Goal: Transaction & Acquisition: Purchase product/service

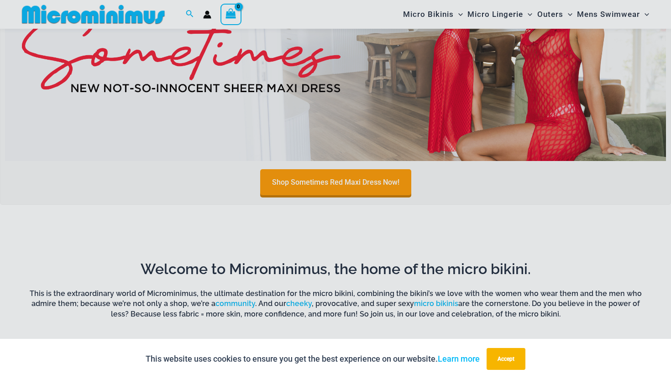
scroll to position [376, 0]
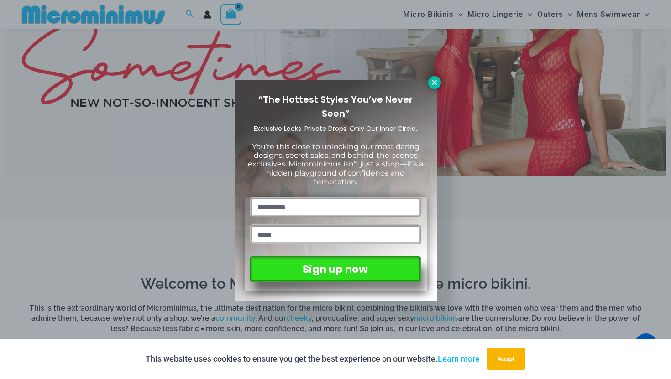
click at [437, 83] on icon at bounding box center [434, 82] width 8 height 8
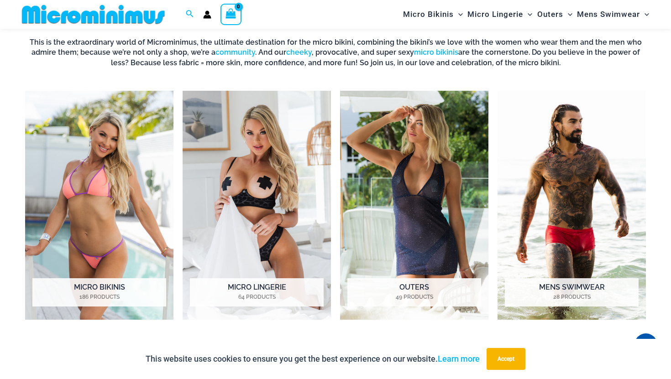
scroll to position [678, 0]
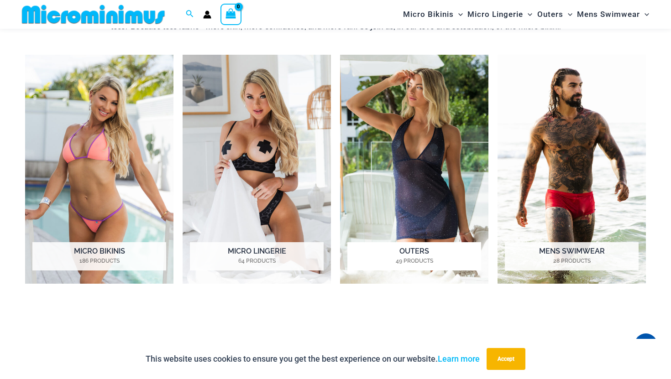
click at [370, 161] on img "Visit product category Outers" at bounding box center [414, 169] width 148 height 229
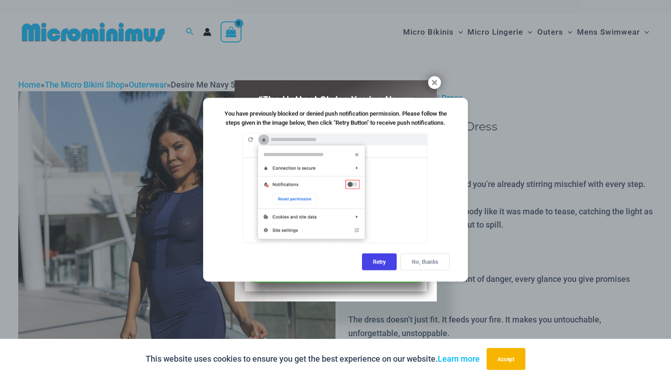
click at [422, 264] on div "No, thanks" at bounding box center [424, 261] width 49 height 17
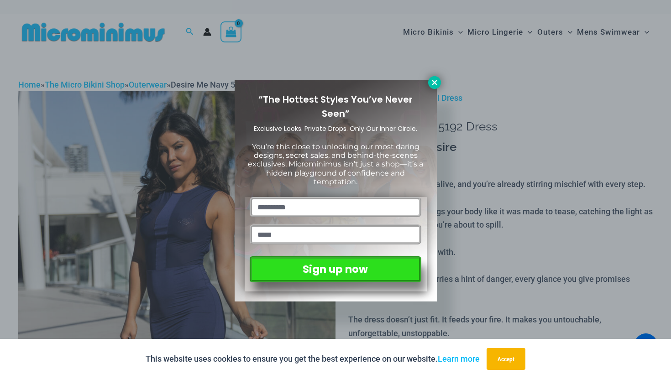
click at [433, 81] on icon at bounding box center [434, 82] width 8 height 8
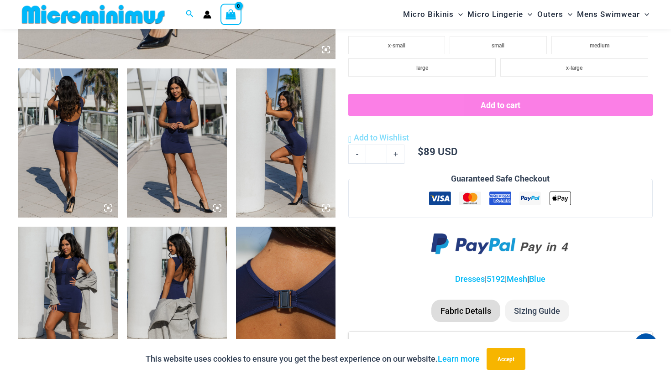
scroll to position [346, 0]
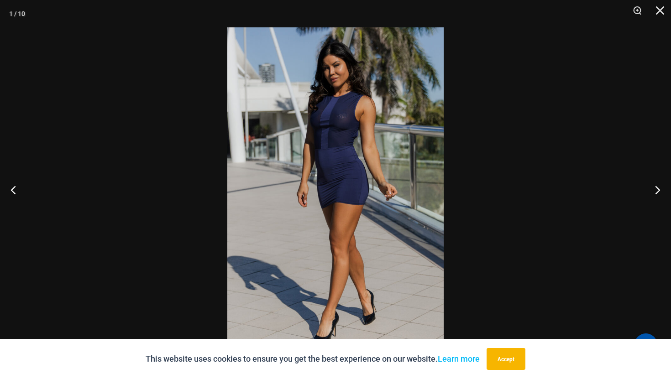
click at [334, 168] on img at bounding box center [335, 189] width 216 height 324
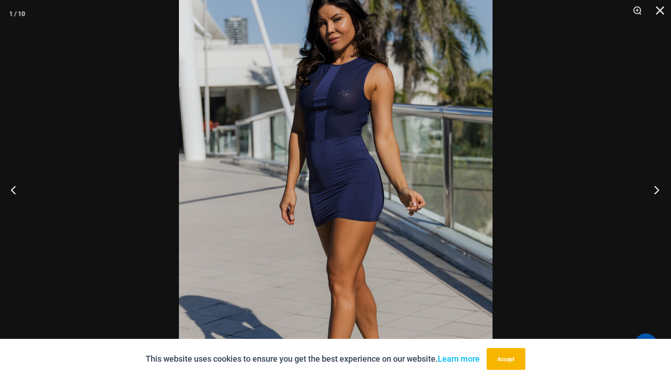
click at [660, 187] on button "Next" at bounding box center [653, 190] width 34 height 46
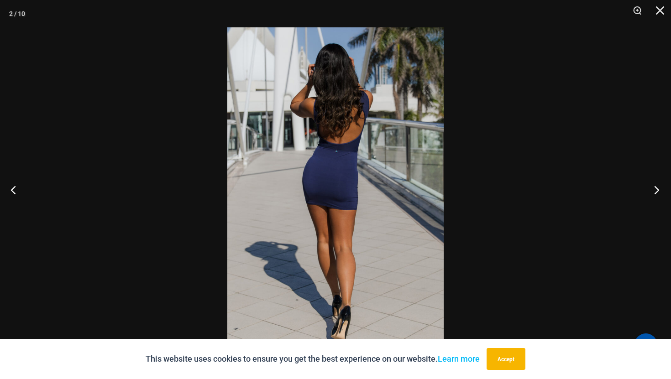
click at [660, 187] on button "Next" at bounding box center [653, 190] width 34 height 46
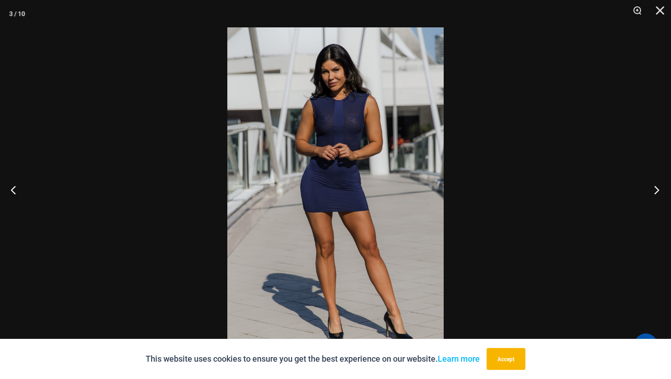
click at [660, 187] on button "Next" at bounding box center [653, 190] width 34 height 46
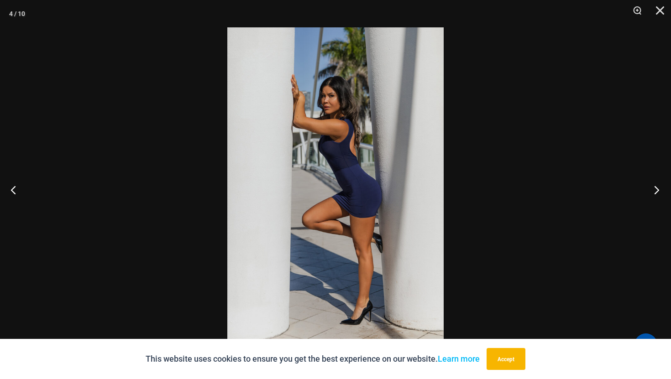
click at [660, 187] on button "Next" at bounding box center [653, 190] width 34 height 46
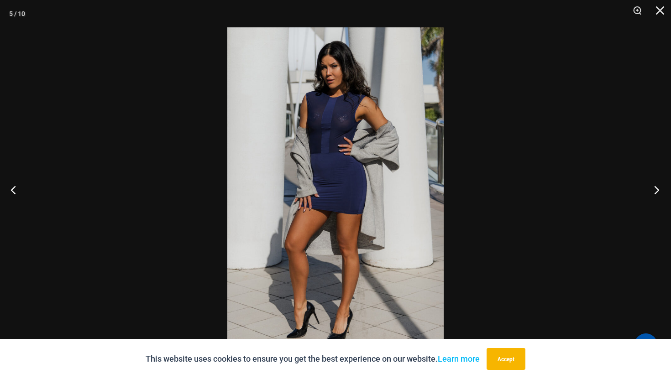
click at [660, 187] on button "Next" at bounding box center [653, 190] width 34 height 46
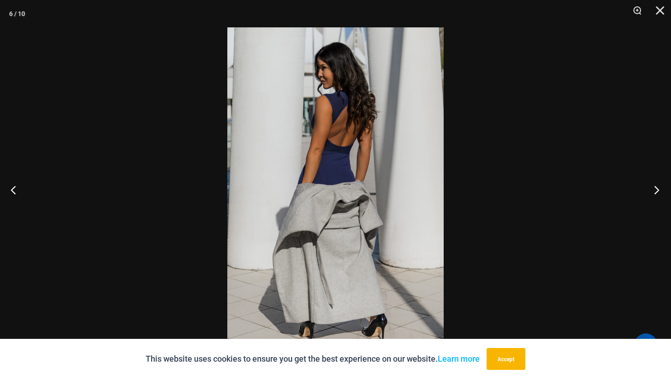
click at [660, 187] on button "Next" at bounding box center [653, 190] width 34 height 46
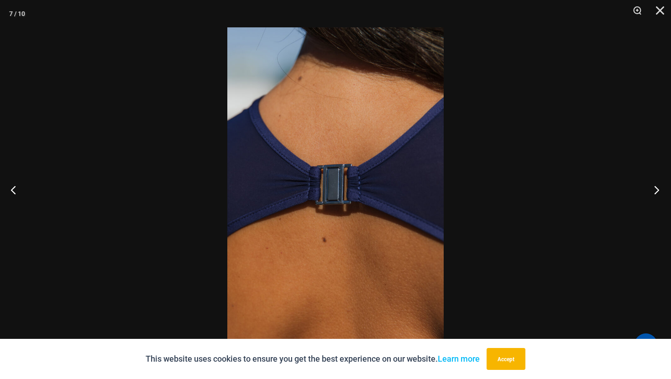
click at [660, 187] on button "Next" at bounding box center [653, 190] width 34 height 46
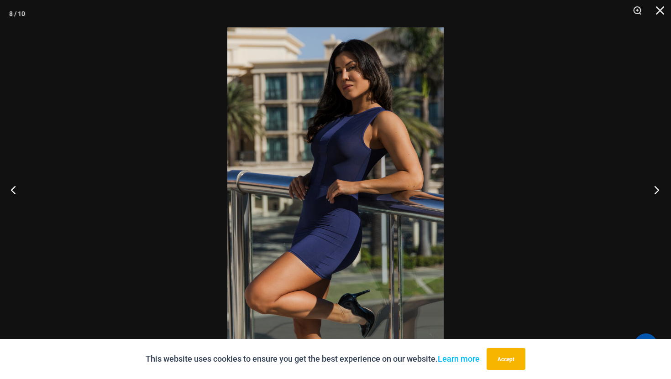
click at [660, 187] on button "Next" at bounding box center [653, 190] width 34 height 46
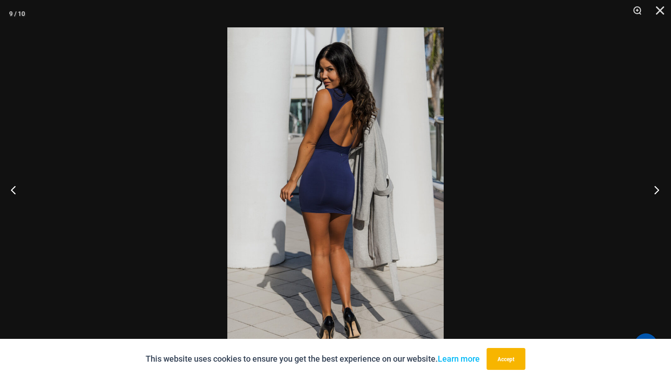
click at [660, 187] on button "Next" at bounding box center [653, 190] width 34 height 46
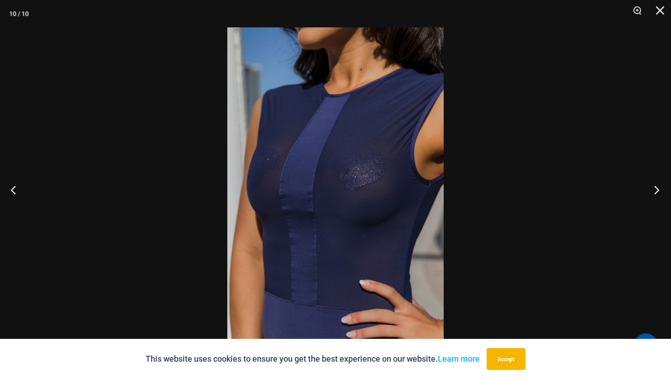
click at [664, 186] on button "Next" at bounding box center [653, 190] width 34 height 46
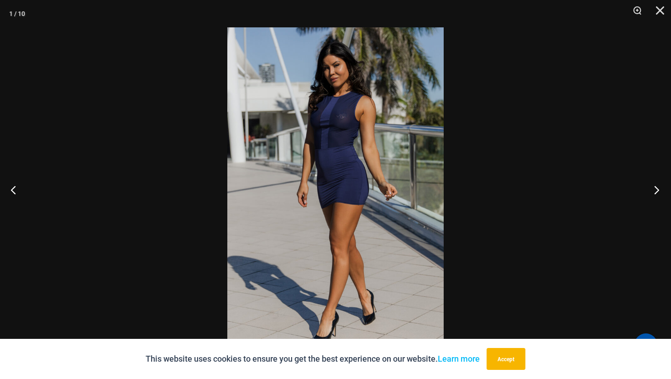
click at [661, 188] on button "Next" at bounding box center [653, 190] width 34 height 46
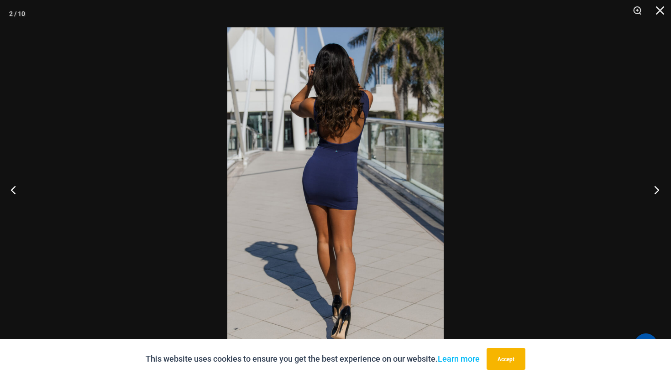
click at [661, 188] on button "Next" at bounding box center [653, 190] width 34 height 46
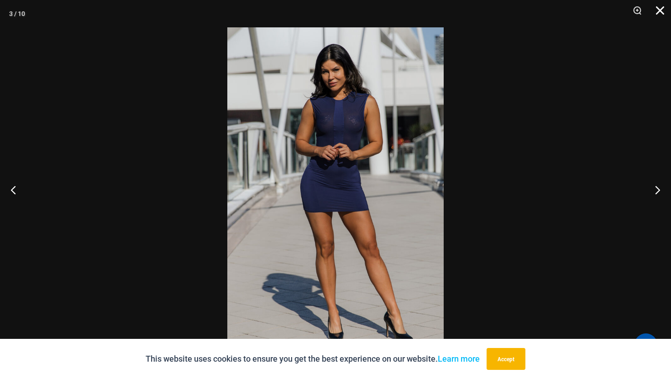
click at [662, 12] on button "Close" at bounding box center [656, 13] width 23 height 27
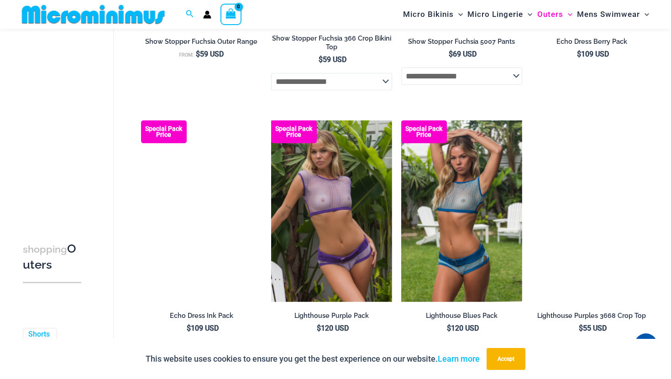
scroll to position [1058, 0]
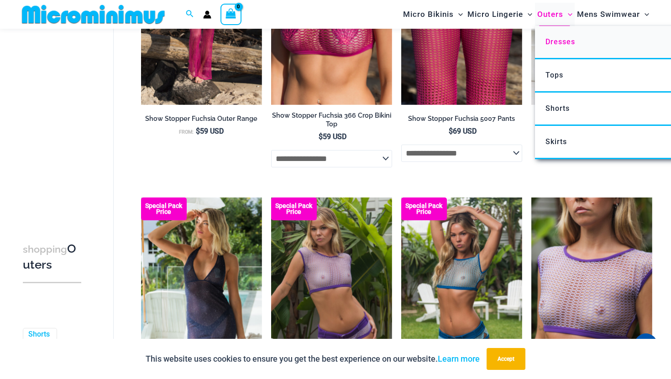
click at [552, 48] on link "Dresses" at bounding box center [670, 42] width 271 height 33
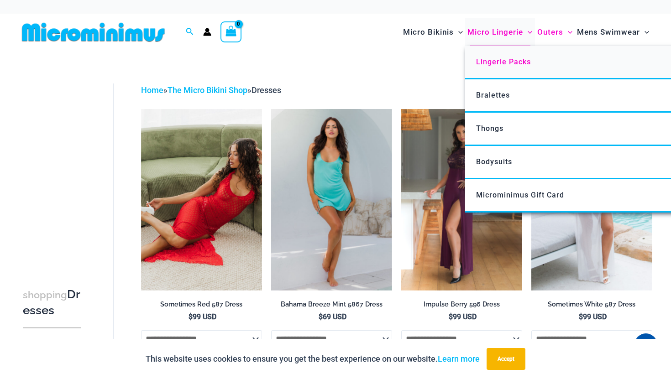
click at [489, 61] on span "Lingerie Packs" at bounding box center [503, 61] width 55 height 9
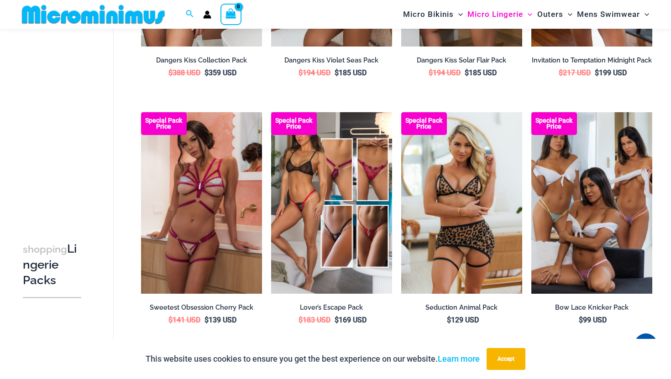
scroll to position [974, 0]
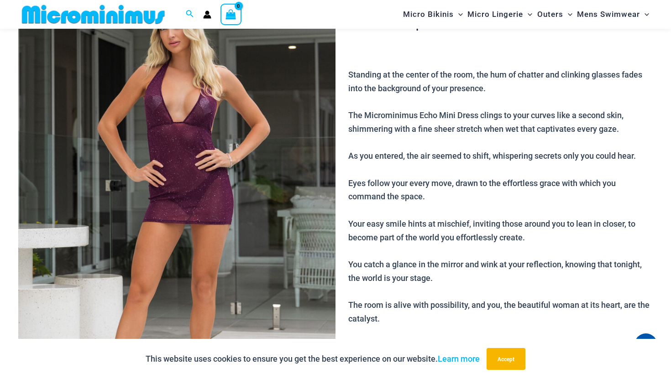
scroll to position [69, 0]
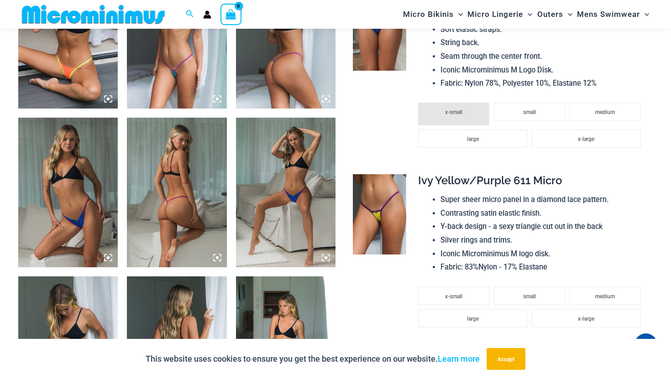
scroll to position [1169, 0]
